Goal: Find specific page/section: Find specific page/section

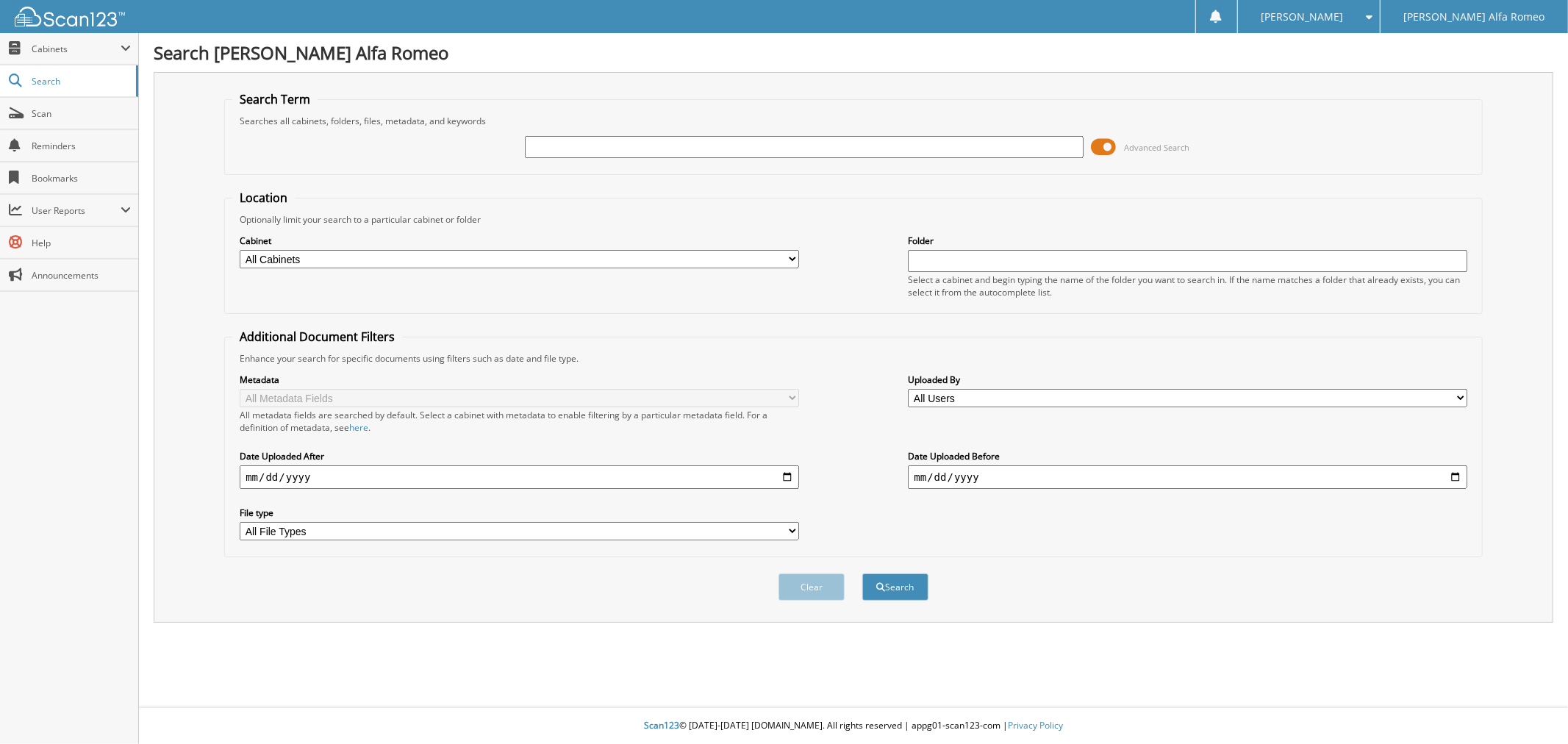
drag, startPoint x: 562, startPoint y: 153, endPoint x: 554, endPoint y: 150, distance: 8.5
click at [555, 152] on div "Advanced Search" at bounding box center [853, 147] width 1242 height 40
click at [554, 147] on input "text" at bounding box center [803, 147] width 559 height 22
paste input "[US_VEHICLE_IDENTIFICATION_NUMBER]"
type input "[US_VEHICLE_IDENTIFICATION_NUMBER]"
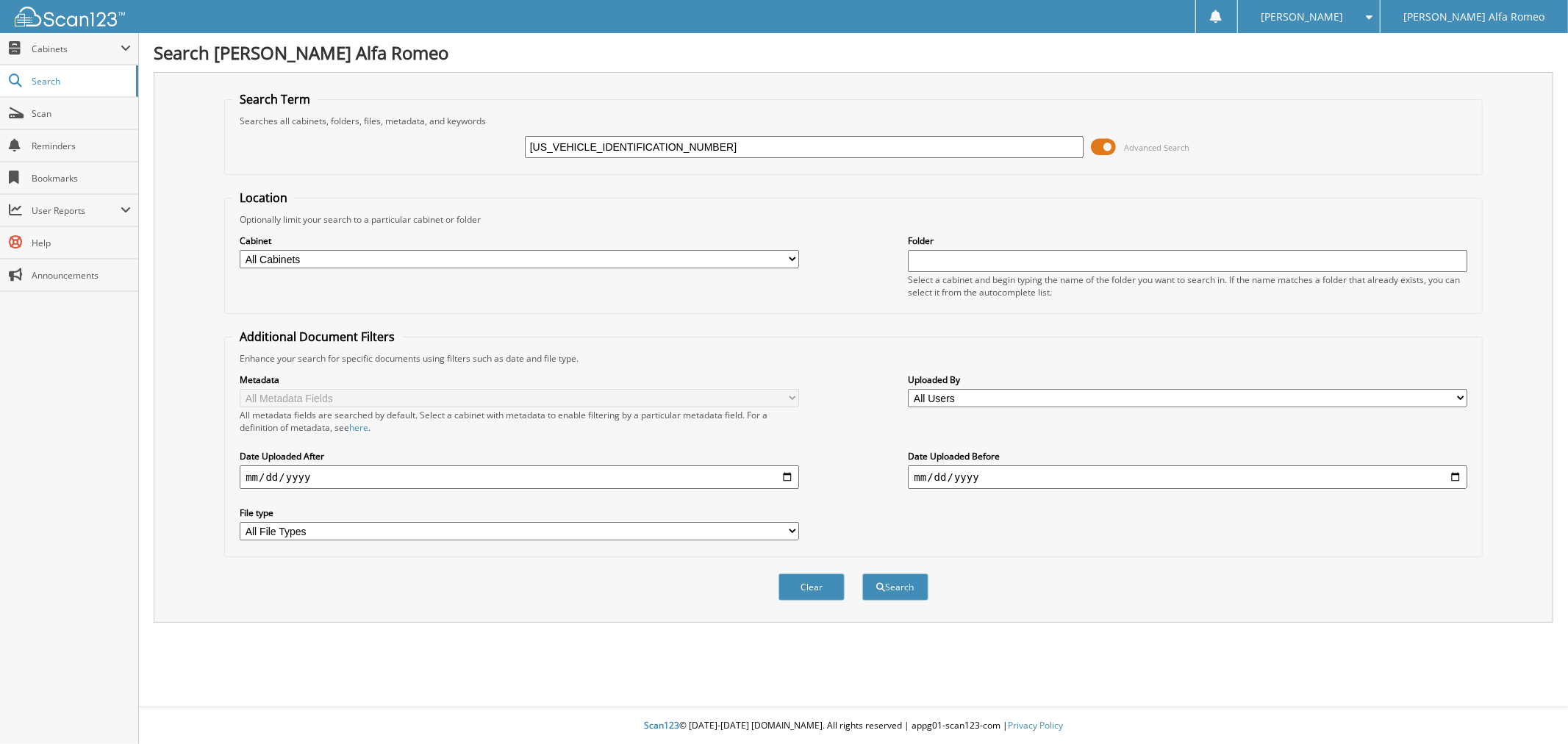
click at [862, 573] on button "Search" at bounding box center [895, 587] width 66 height 27
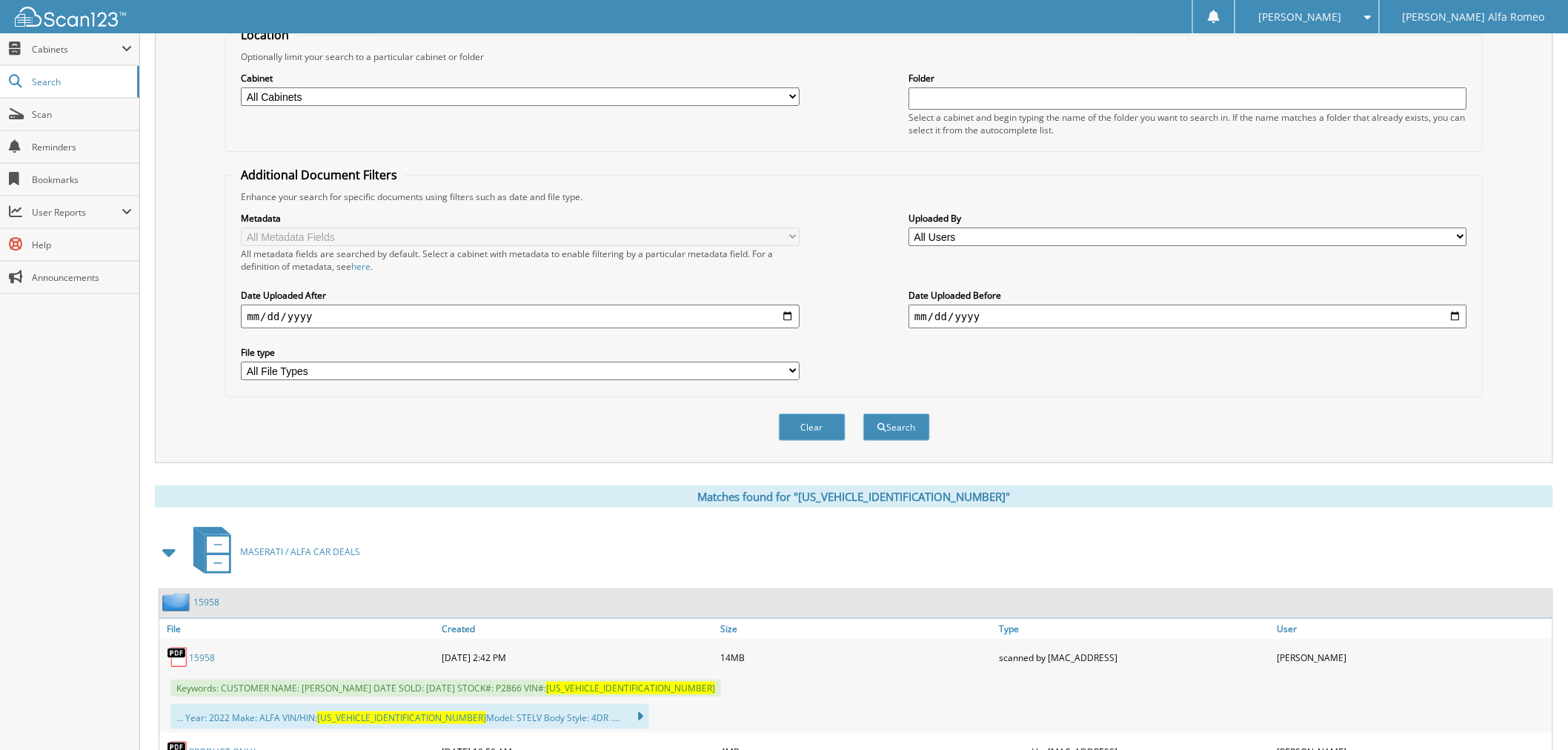
scroll to position [247, 0]
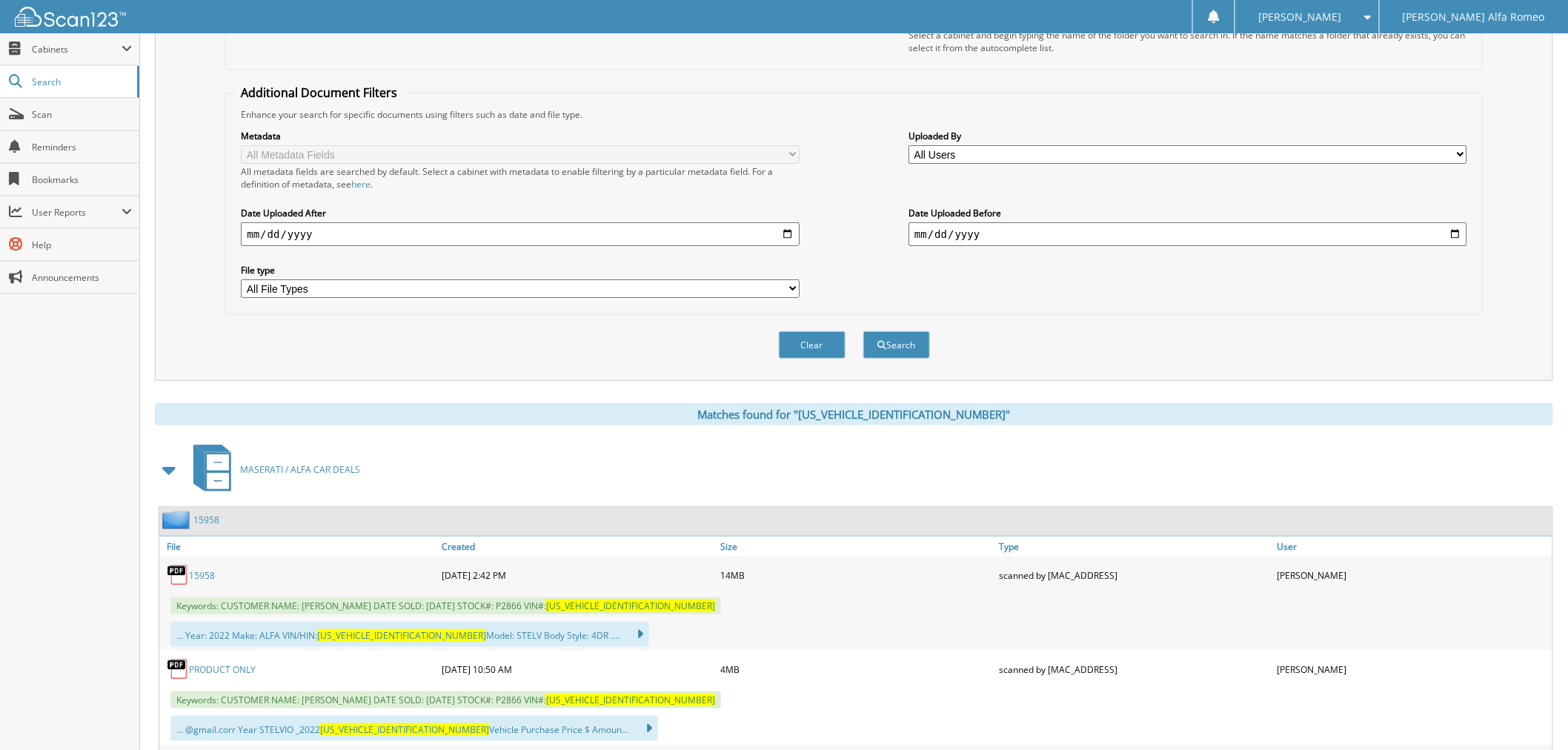
click at [186, 564] on img at bounding box center [177, 575] width 22 height 22
click at [193, 569] on link "15958" at bounding box center [202, 575] width 25 height 13
click at [212, 664] on link "PRODUCT ONLY" at bounding box center [222, 670] width 66 height 13
